Goal: Task Accomplishment & Management: Use online tool/utility

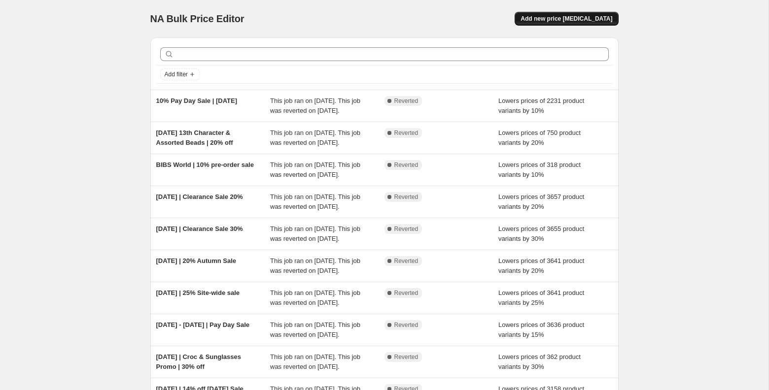
click at [556, 15] on button "Add new price [MEDICAL_DATA]" at bounding box center [565, 19] width 103 height 14
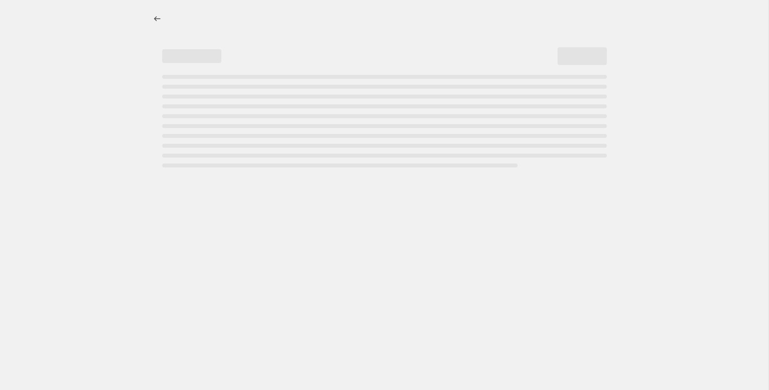
select select "percentage"
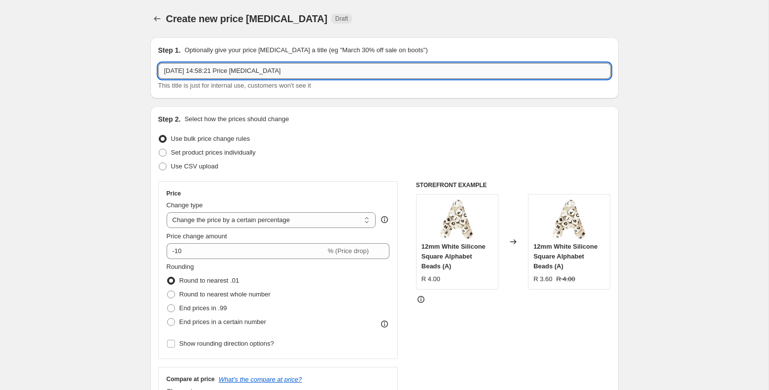
click at [226, 73] on input "[DATE] 14:58:21 Price [MEDICAL_DATA]" at bounding box center [384, 71] width 452 height 16
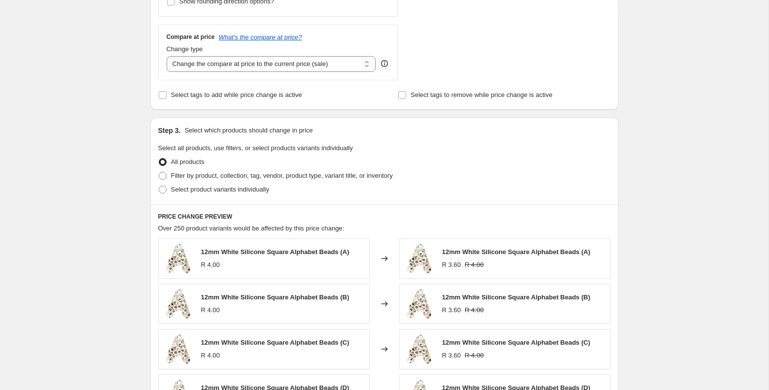
scroll to position [350, 0]
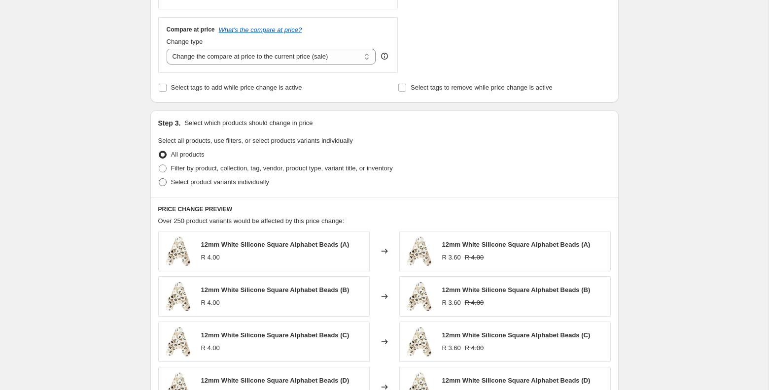
type input "[DATE] | Woody [DATE]"
click at [173, 181] on span "Select product variants individually" at bounding box center [220, 181] width 98 height 7
click at [159, 179] on input "Select product variants individually" at bounding box center [159, 178] width 0 height 0
radio input "true"
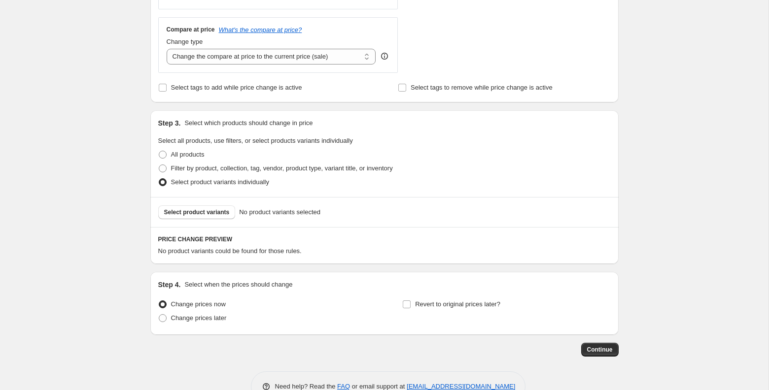
scroll to position [374, 0]
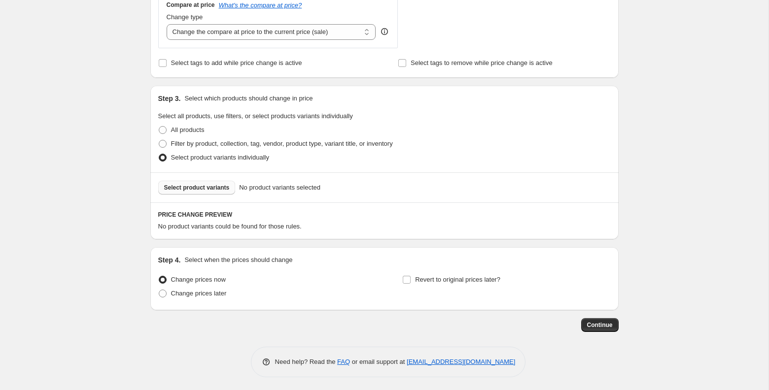
click at [184, 191] on button "Select product variants" at bounding box center [196, 188] width 77 height 14
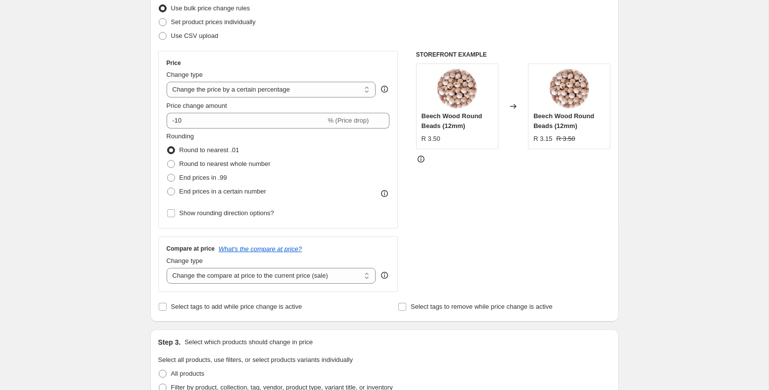
scroll to position [131, 0]
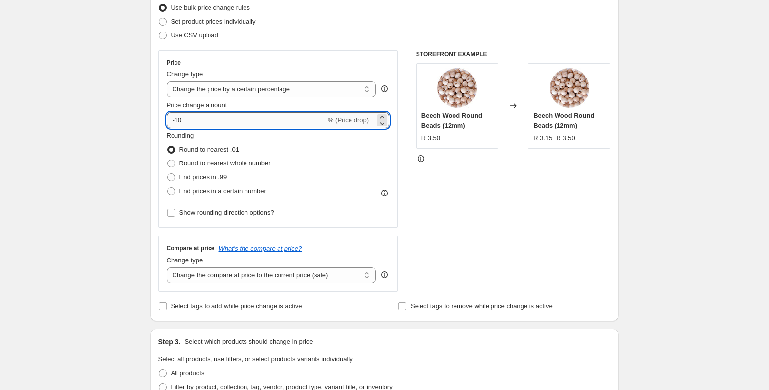
click at [219, 114] on input "-10" at bounding box center [246, 120] width 159 height 16
type input "-20"
click at [121, 148] on div "Create new price change job. This page is ready Create new price change job Dra…" at bounding box center [384, 376] width 768 height 1015
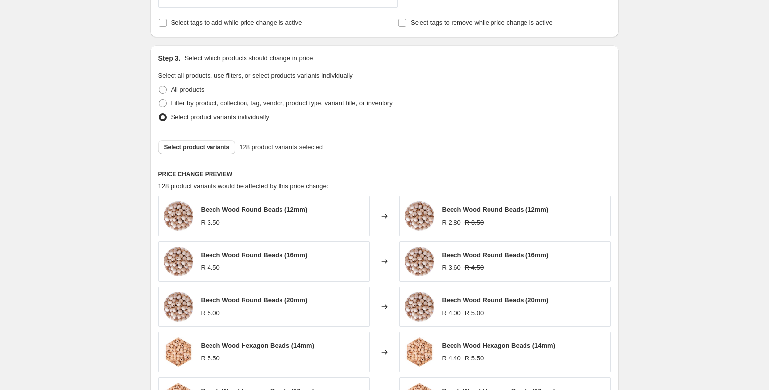
scroll to position [621, 0]
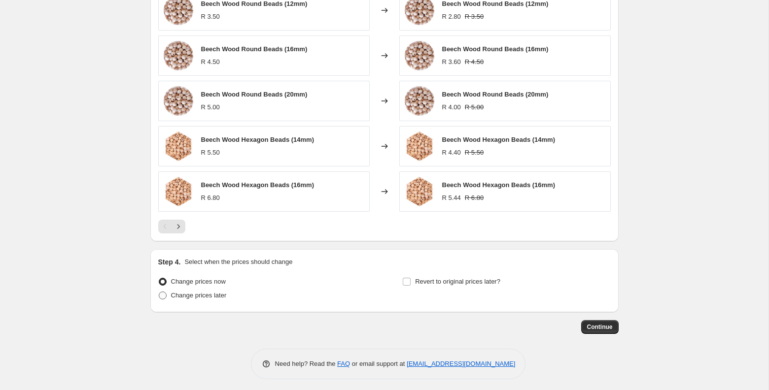
click at [225, 292] on span "Change prices later" at bounding box center [199, 295] width 56 height 7
click at [159, 292] on input "Change prices later" at bounding box center [159, 292] width 0 height 0
radio input "true"
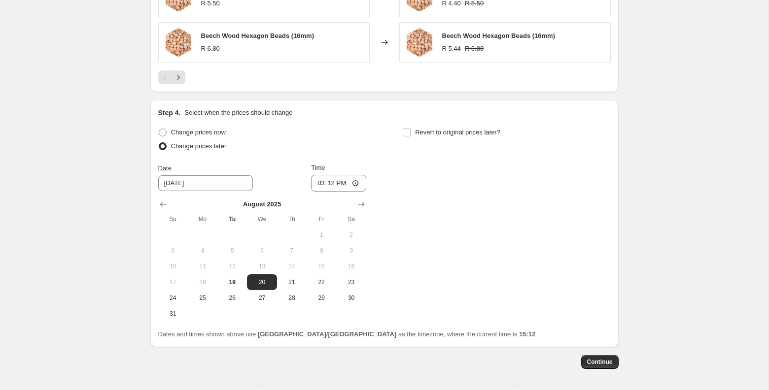
scroll to position [772, 0]
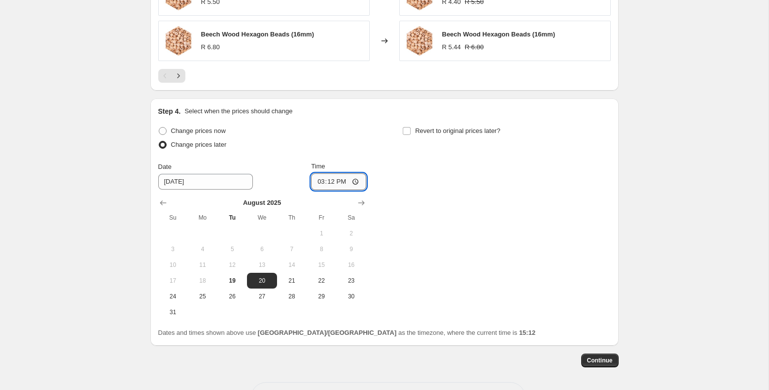
click at [328, 176] on input "15:12" at bounding box center [338, 181] width 55 height 17
type input "00:00"
click at [439, 215] on div "Change prices now Change prices later Date 8/20/2025 Time 00:00 August 2025 Su …" at bounding box center [384, 222] width 452 height 196
click at [469, 127] on span "Revert to original prices later?" at bounding box center [457, 130] width 85 height 7
click at [410, 127] on input "Revert to original prices later?" at bounding box center [407, 131] width 8 height 8
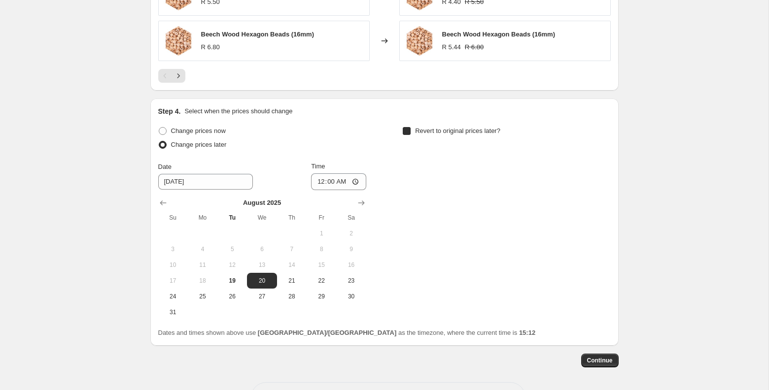
checkbox input "true"
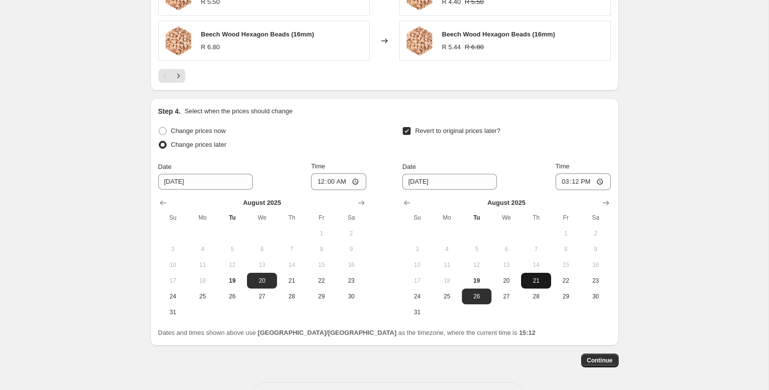
click at [536, 280] on span "21" at bounding box center [536, 281] width 22 height 8
type input "8/21/2025"
click at [576, 179] on input "15:12" at bounding box center [582, 181] width 55 height 17
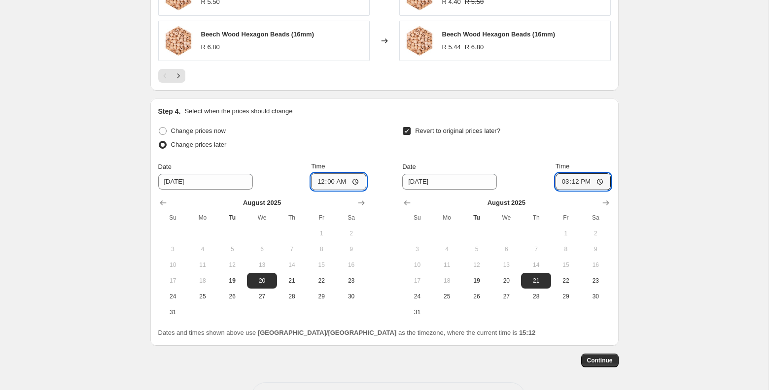
click at [330, 180] on input "00:00" at bounding box center [338, 181] width 55 height 17
click at [573, 181] on input "15:12" at bounding box center [582, 181] width 55 height 17
click at [333, 178] on input "00:00" at bounding box center [338, 181] width 55 height 17
type input "05:00"
click at [575, 178] on input "15:12" at bounding box center [582, 181] width 55 height 17
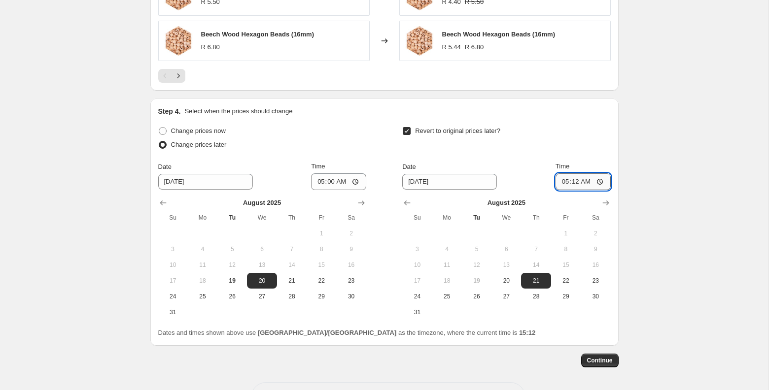
type input "05:00"
click at [609, 357] on span "Continue" at bounding box center [600, 361] width 26 height 8
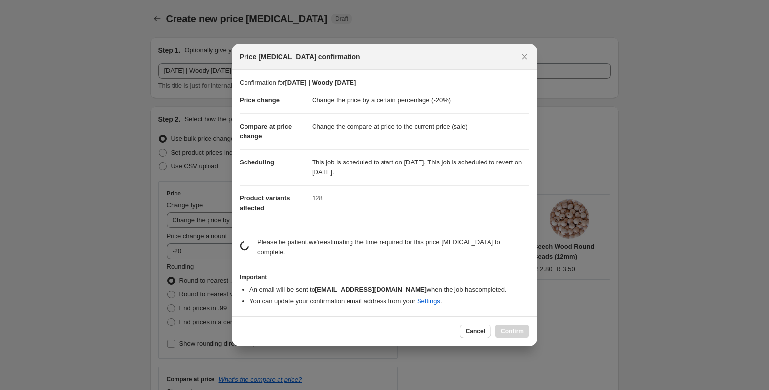
scroll to position [0, 0]
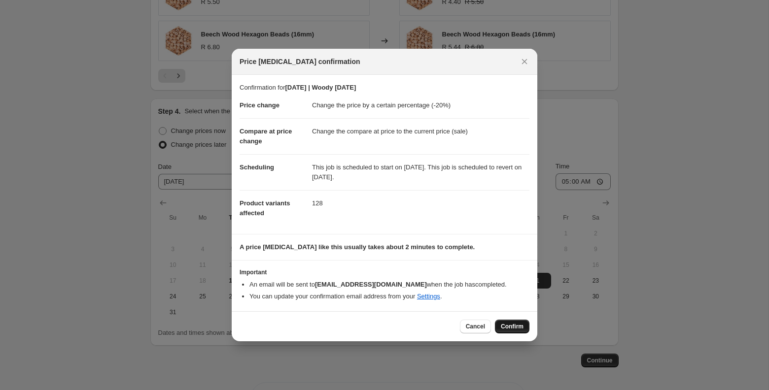
click at [509, 328] on span "Confirm" at bounding box center [512, 327] width 23 height 8
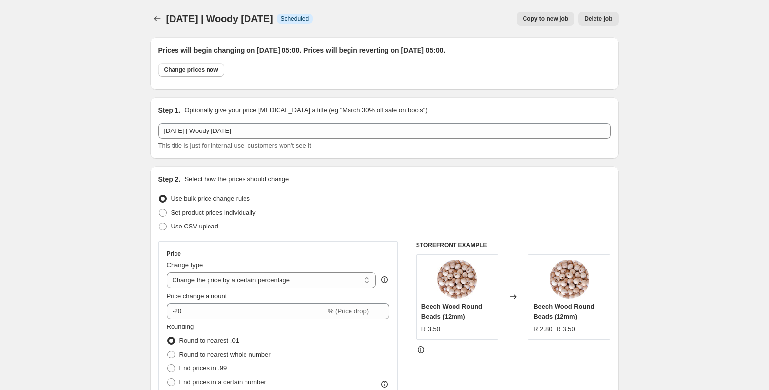
scroll to position [772, 0]
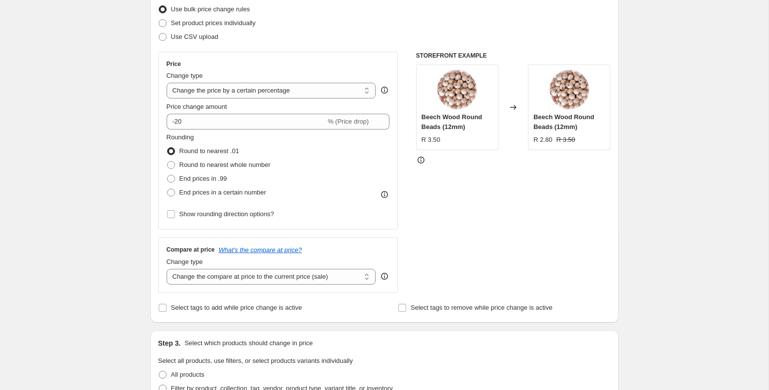
scroll to position [0, 0]
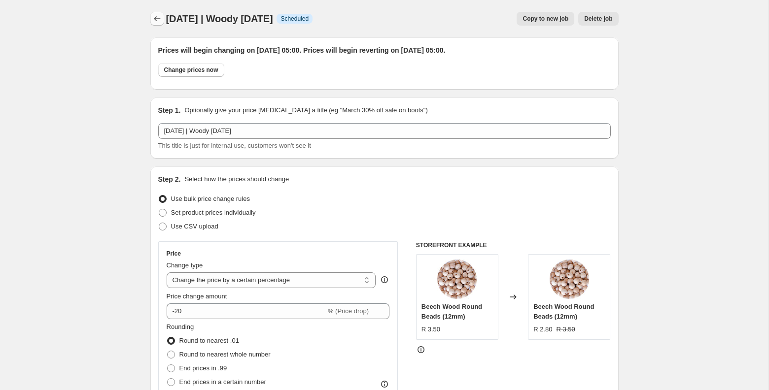
click at [158, 17] on icon "Price change jobs" at bounding box center [157, 19] width 10 height 10
